Goal: Information Seeking & Learning: Learn about a topic

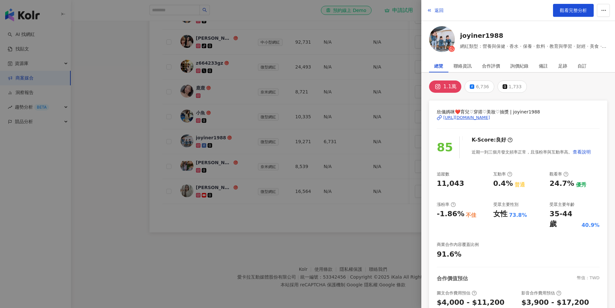
click at [255, 238] on div at bounding box center [307, 154] width 615 height 308
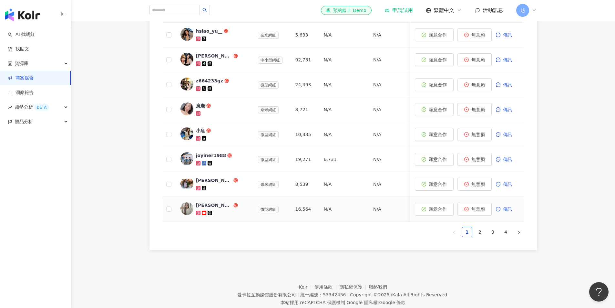
scroll to position [405, 0]
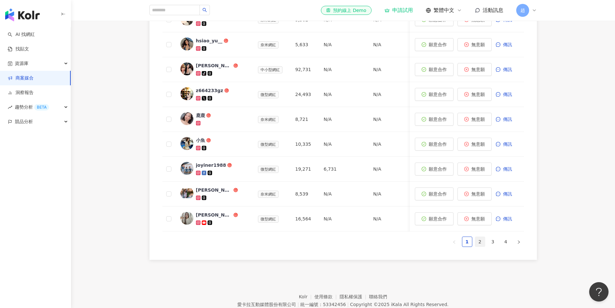
click at [479, 246] on link "2" at bounding box center [480, 242] width 10 height 10
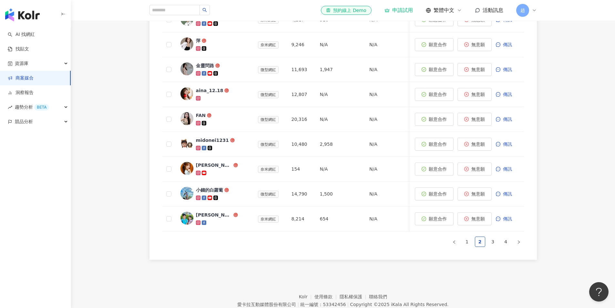
click at [554, 141] on div "0 待邀約 35 確認中 0 執行中 0 已結束 0 無意願/取消合作 邀請中 報名中 最終回覆日期：[DATE]，此日期後將會關閉活動報名，若於此日期前未回…" at bounding box center [343, 72] width 544 height 383
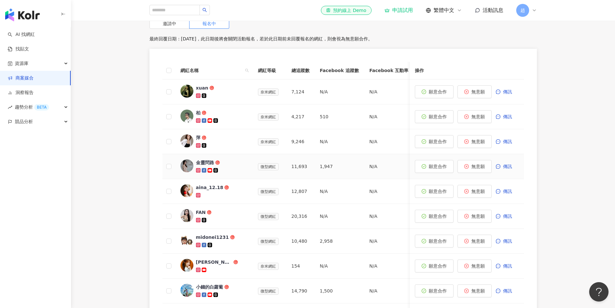
scroll to position [243, 0]
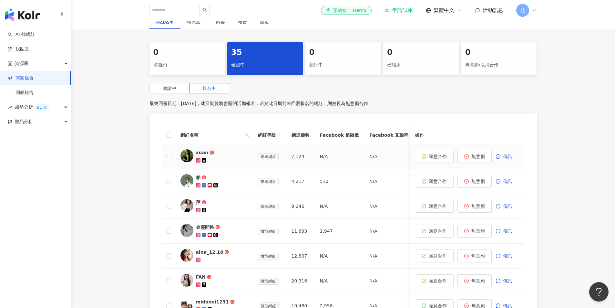
click at [202, 150] on div "xuan" at bounding box center [202, 152] width 12 height 6
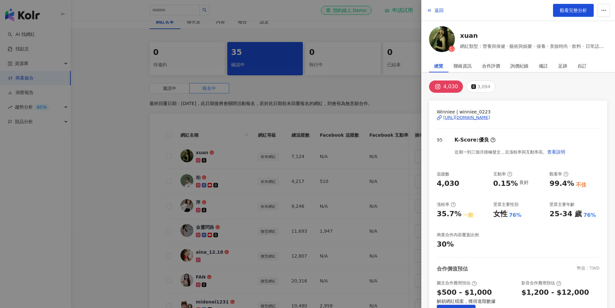
click at [490, 115] on div "[URL][DOMAIN_NAME]" at bounding box center [466, 118] width 47 height 6
click at [155, 209] on div at bounding box center [307, 154] width 615 height 308
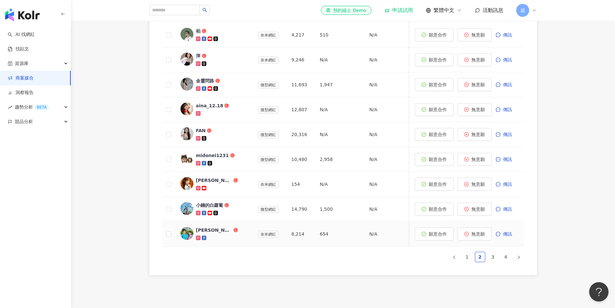
scroll to position [405, 0]
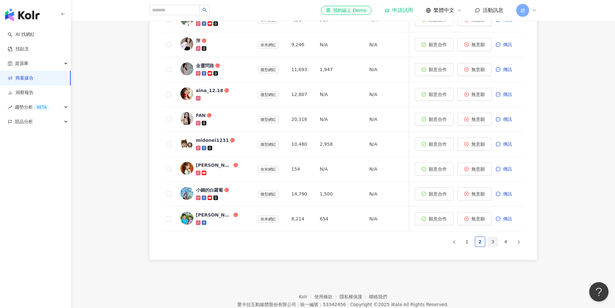
click at [492, 246] on link "3" at bounding box center [493, 242] width 10 height 10
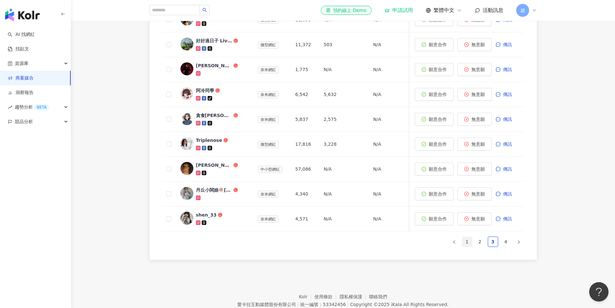
click at [465, 245] on link "1" at bounding box center [467, 242] width 10 height 10
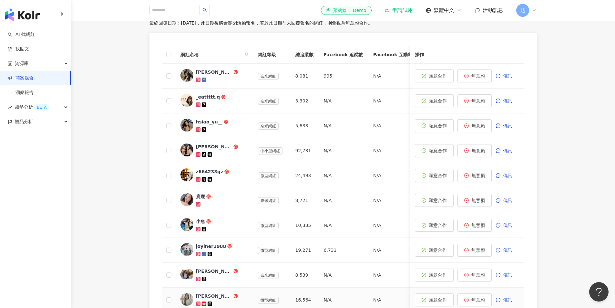
scroll to position [308, 0]
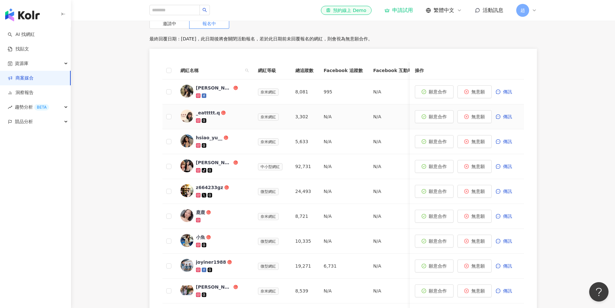
click at [213, 118] on div at bounding box center [222, 120] width 52 height 6
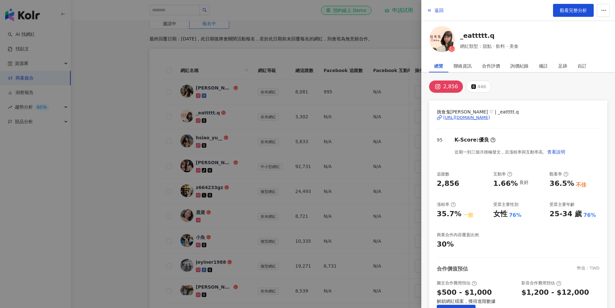
click at [468, 117] on div "[URL][DOMAIN_NAME]" at bounding box center [466, 118] width 47 height 6
